Goal: Information Seeking & Learning: Check status

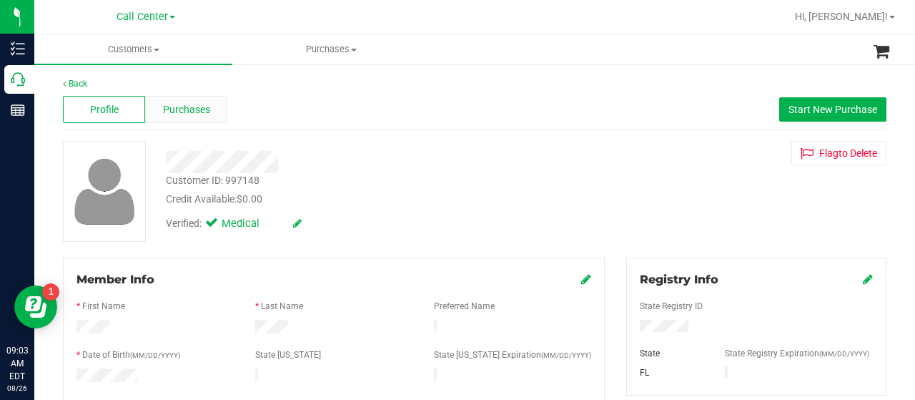
click at [192, 109] on span "Purchases" at bounding box center [186, 109] width 47 height 15
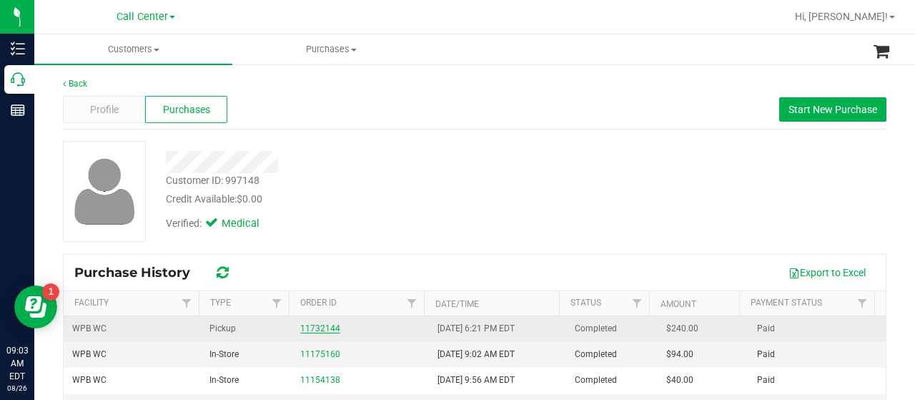
click at [318, 326] on link "11732144" at bounding box center [320, 328] width 40 height 10
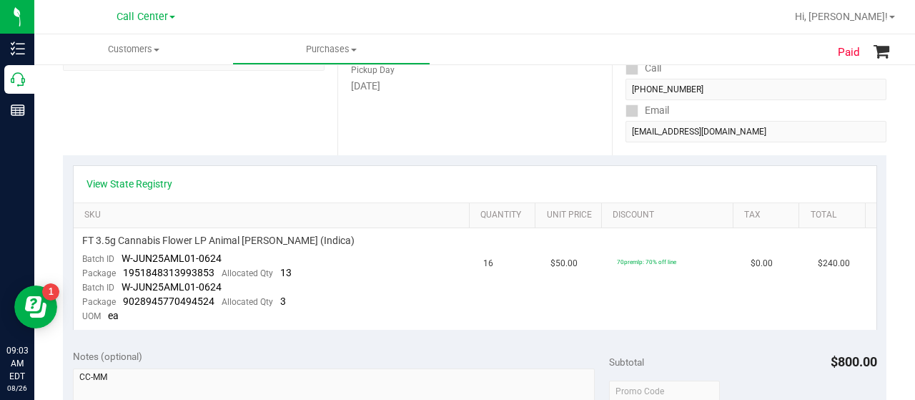
scroll to position [249, 0]
click at [144, 176] on link "View State Registry" at bounding box center [130, 182] width 86 height 14
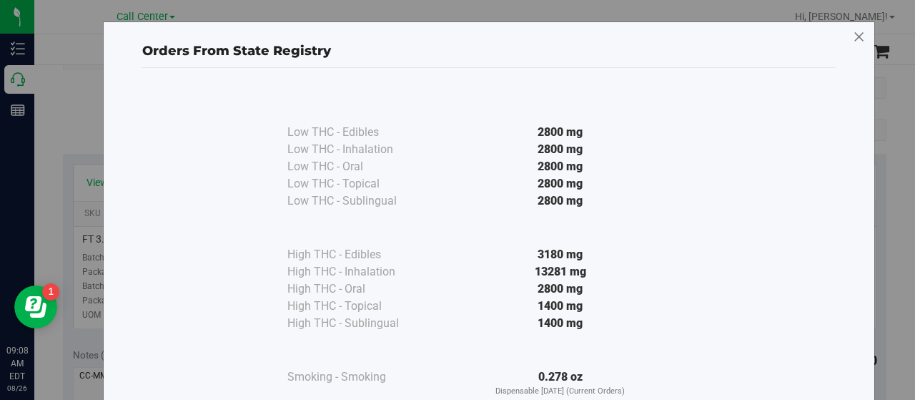
click at [854, 40] on icon at bounding box center [859, 37] width 13 height 23
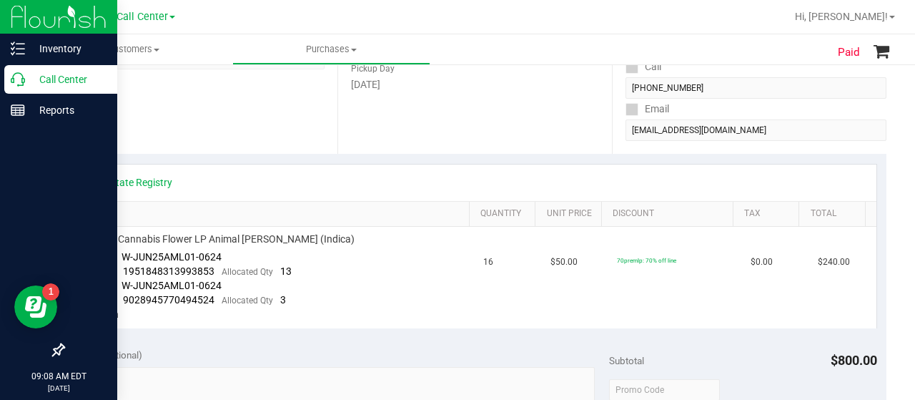
click at [39, 87] on p "Call Center" at bounding box center [68, 79] width 86 height 17
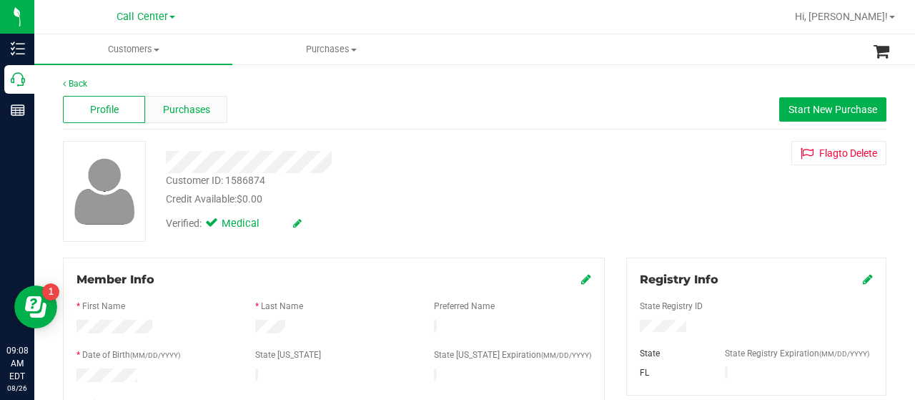
click at [186, 104] on span "Purchases" at bounding box center [186, 109] width 47 height 15
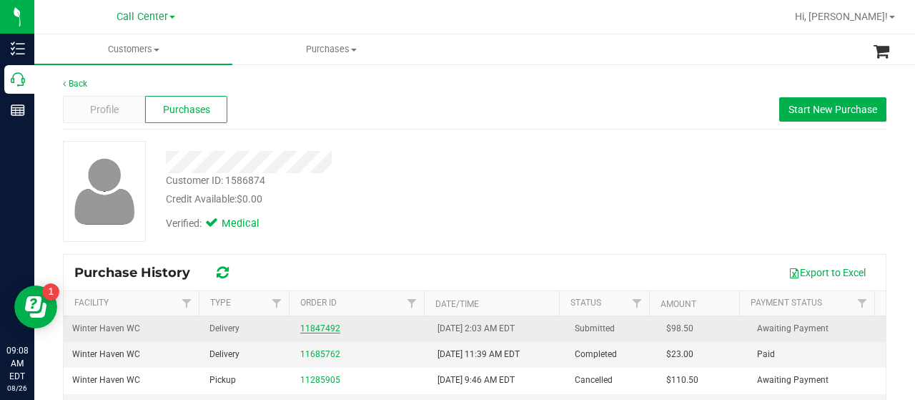
click at [313, 325] on link "11847492" at bounding box center [320, 328] width 40 height 10
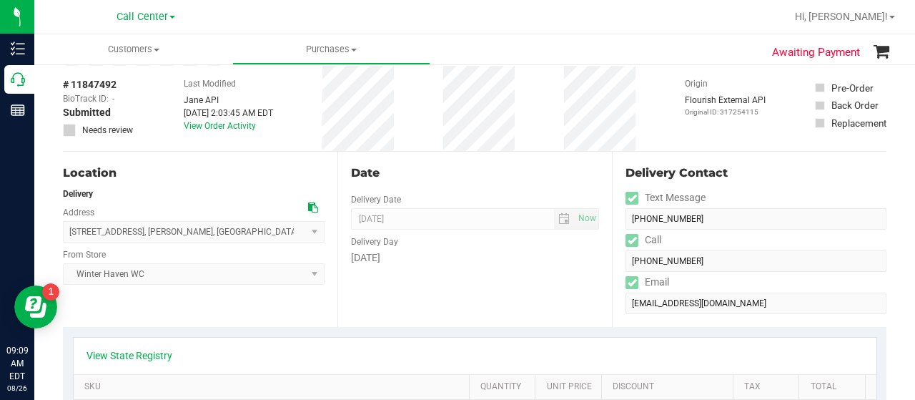
scroll to position [44, 0]
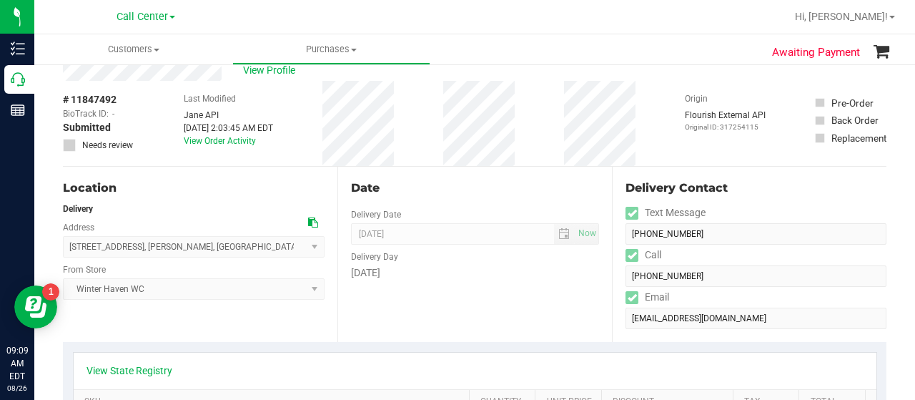
drag, startPoint x: 262, startPoint y: 247, endPoint x: 66, endPoint y: 255, distance: 196.9
click at [66, 255] on span "[STREET_ADDRESS] , [PERSON_NAME] , [GEOGRAPHIC_DATA] 33850 Select address [STRE…" at bounding box center [194, 246] width 262 height 21
copy span "[STREET_ADDRESS][PERSON_NAME]"
click at [429, 118] on div "# 11847492 BioTrack ID: - Submitted Needs review Last Modified [PERSON_NAME] AP…" at bounding box center [475, 123] width 824 height 85
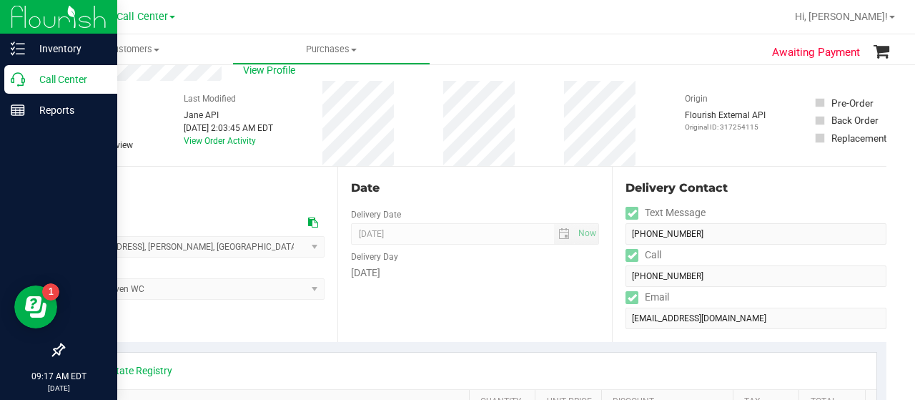
click at [6, 81] on div "Call Center" at bounding box center [60, 79] width 113 height 29
